Goal: Task Accomplishment & Management: Manage account settings

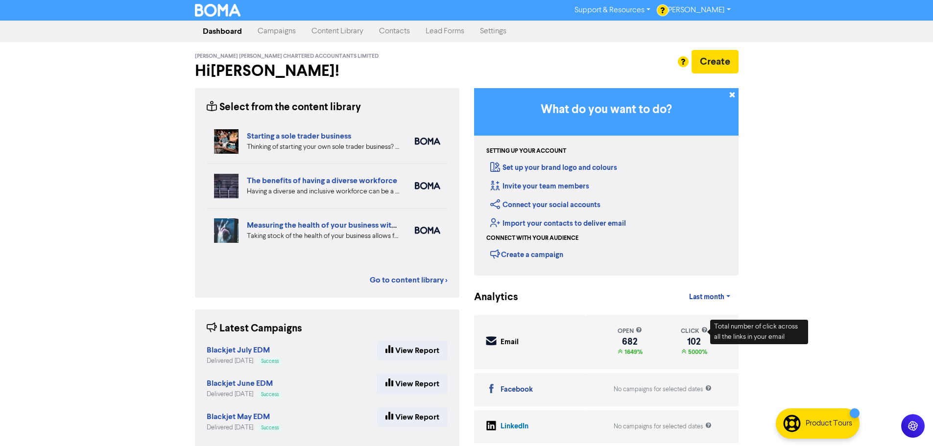
click at [387, 33] on link "Contacts" at bounding box center [394, 32] width 47 height 20
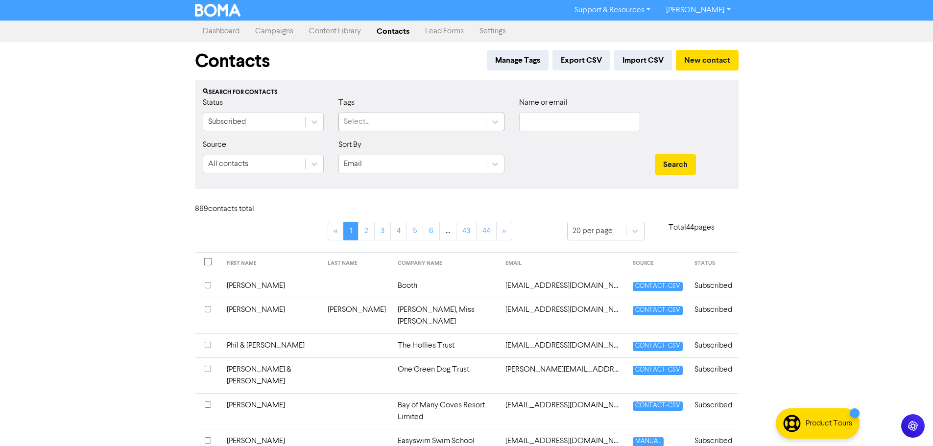
click at [387, 119] on div "Select..." at bounding box center [412, 122] width 147 height 18
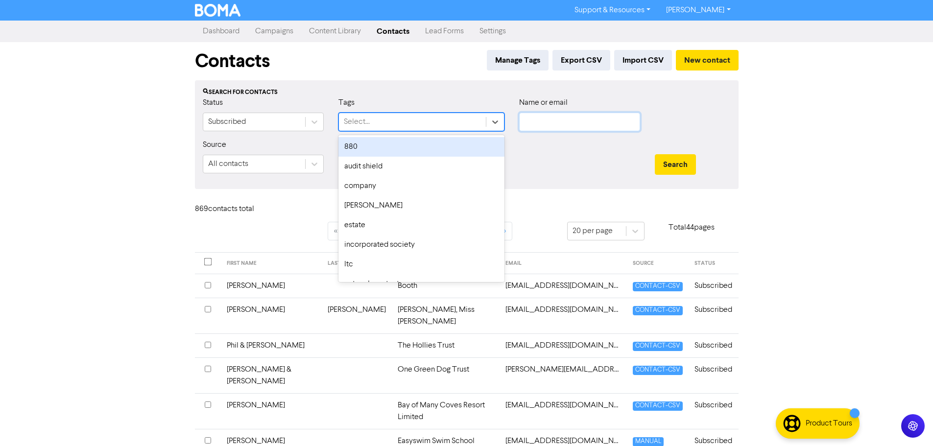
click at [551, 118] on input "text" at bounding box center [579, 122] width 121 height 19
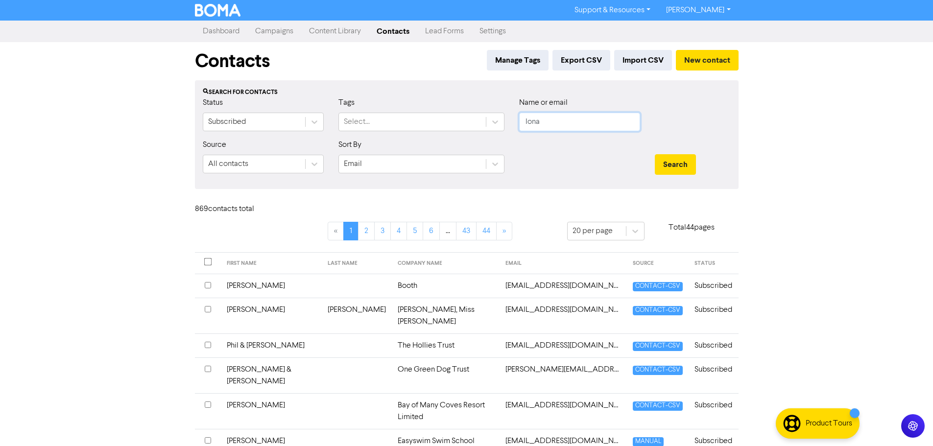
type input "Iona"
click at [655, 154] on button "Search" at bounding box center [675, 164] width 41 height 21
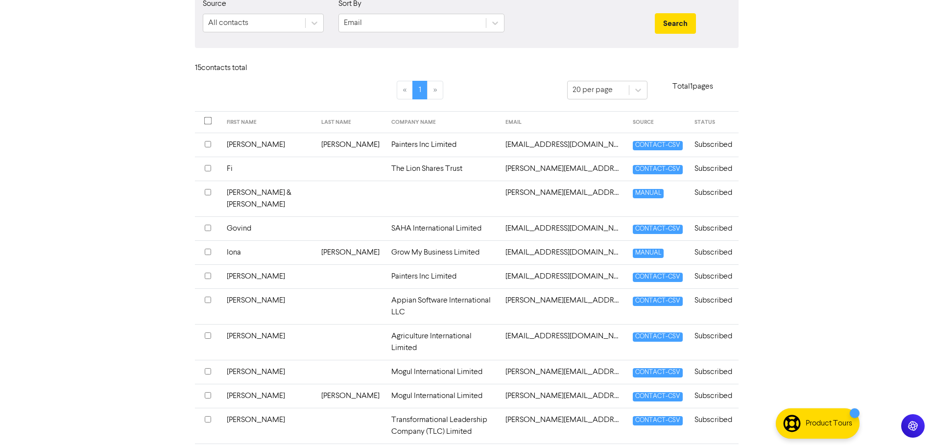
scroll to position [147, 0]
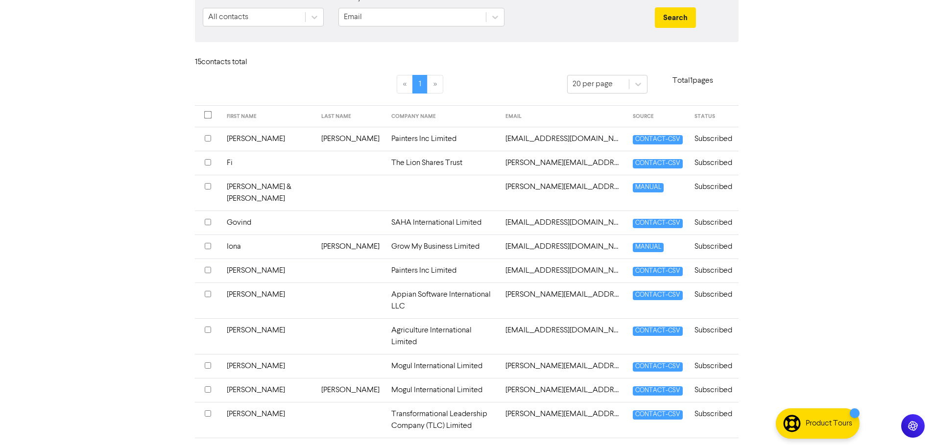
drag, startPoint x: 299, startPoint y: 249, endPoint x: 306, endPoint y: 249, distance: 6.4
click at [315, 249] on td "[PERSON_NAME]" at bounding box center [350, 247] width 70 height 24
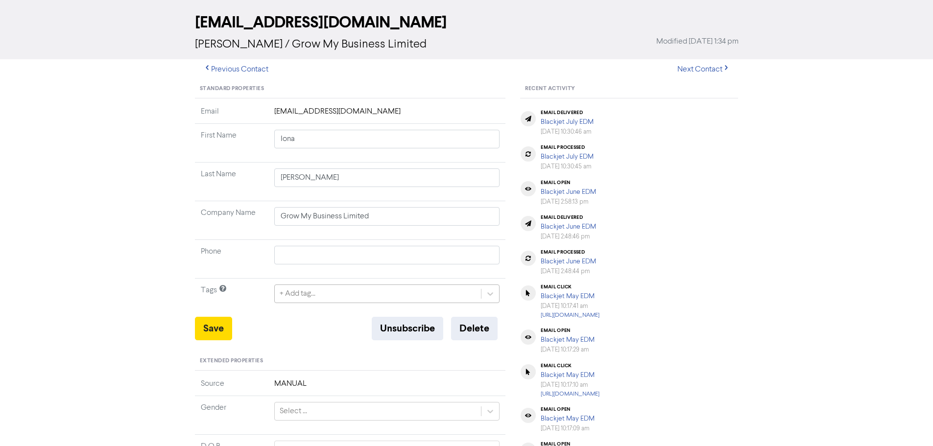
click at [343, 303] on div "+ Add tag..." at bounding box center [387, 293] width 226 height 19
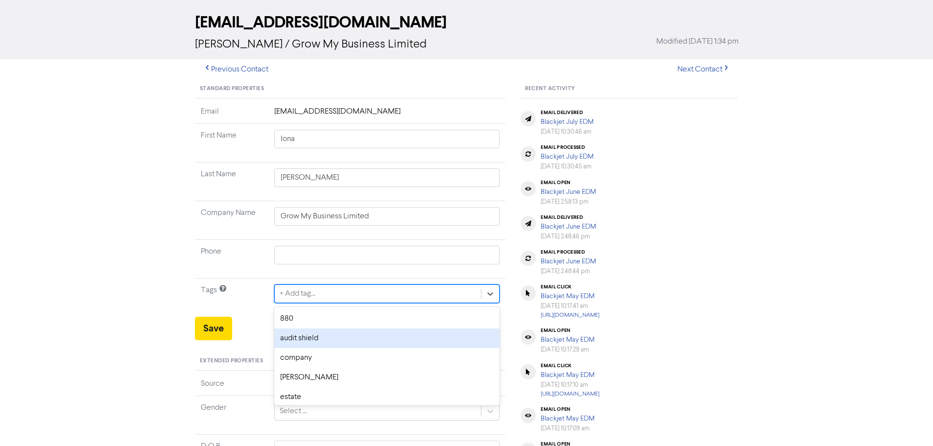
scroll to position [48, 0]
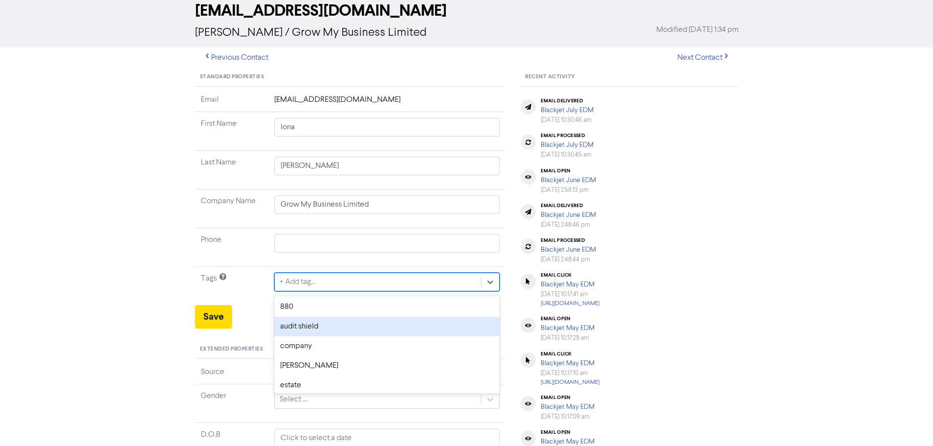
click at [327, 331] on div "audit shield" at bounding box center [387, 327] width 226 height 20
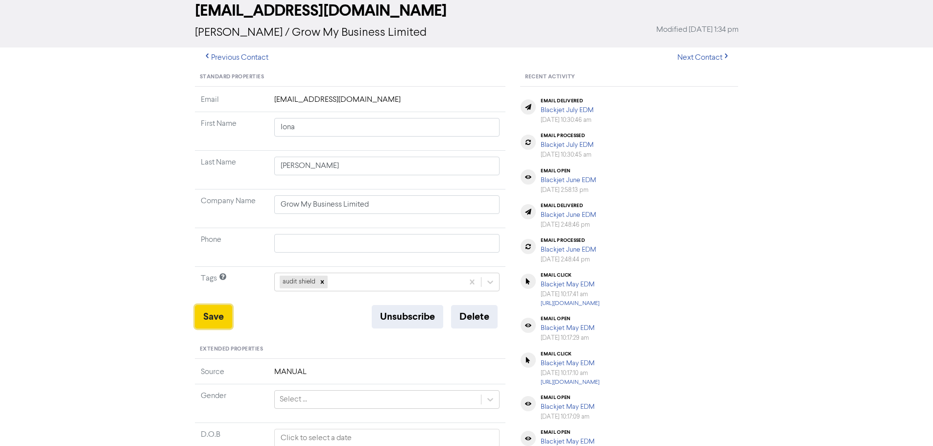
click at [220, 321] on button "Save" at bounding box center [213, 317] width 37 height 24
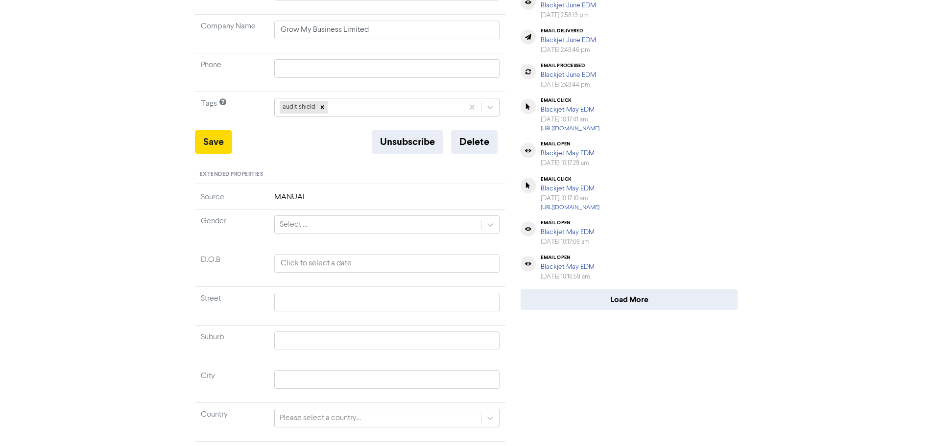
scroll to position [110, 0]
